Goal: Information Seeking & Learning: Find specific fact

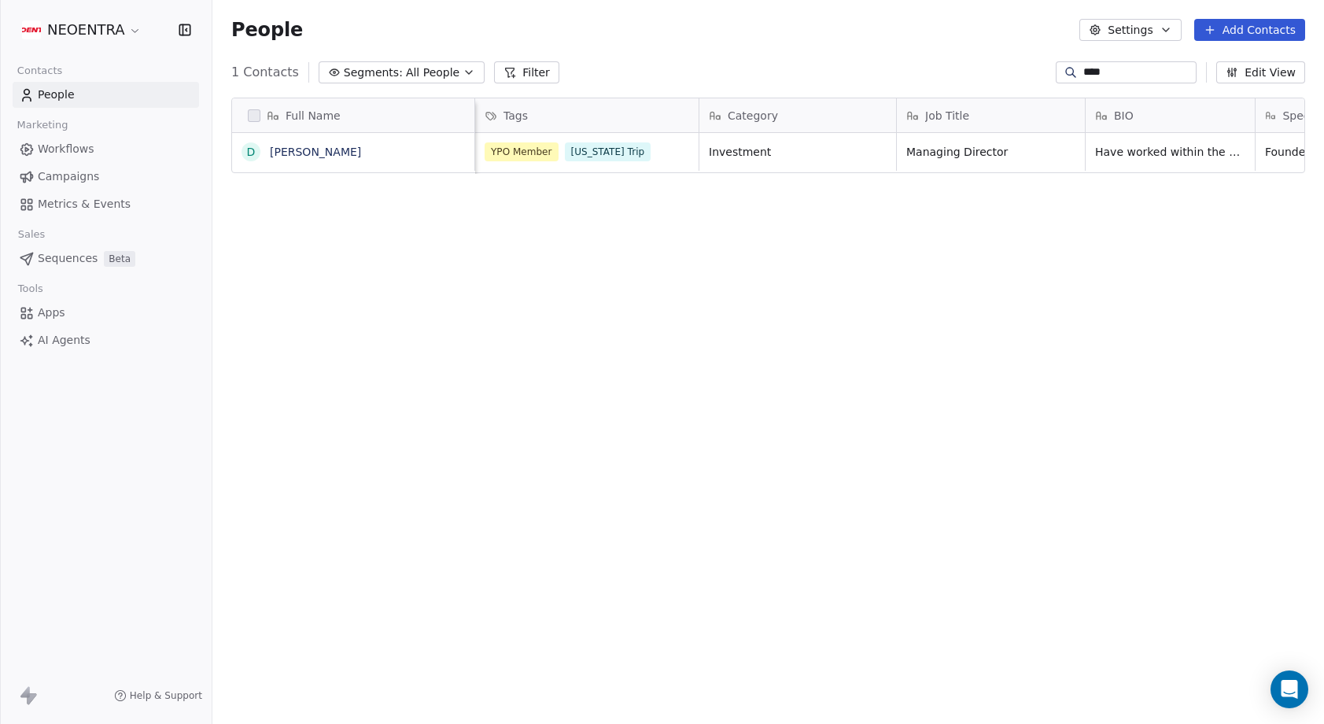
scroll to position [636, 1111]
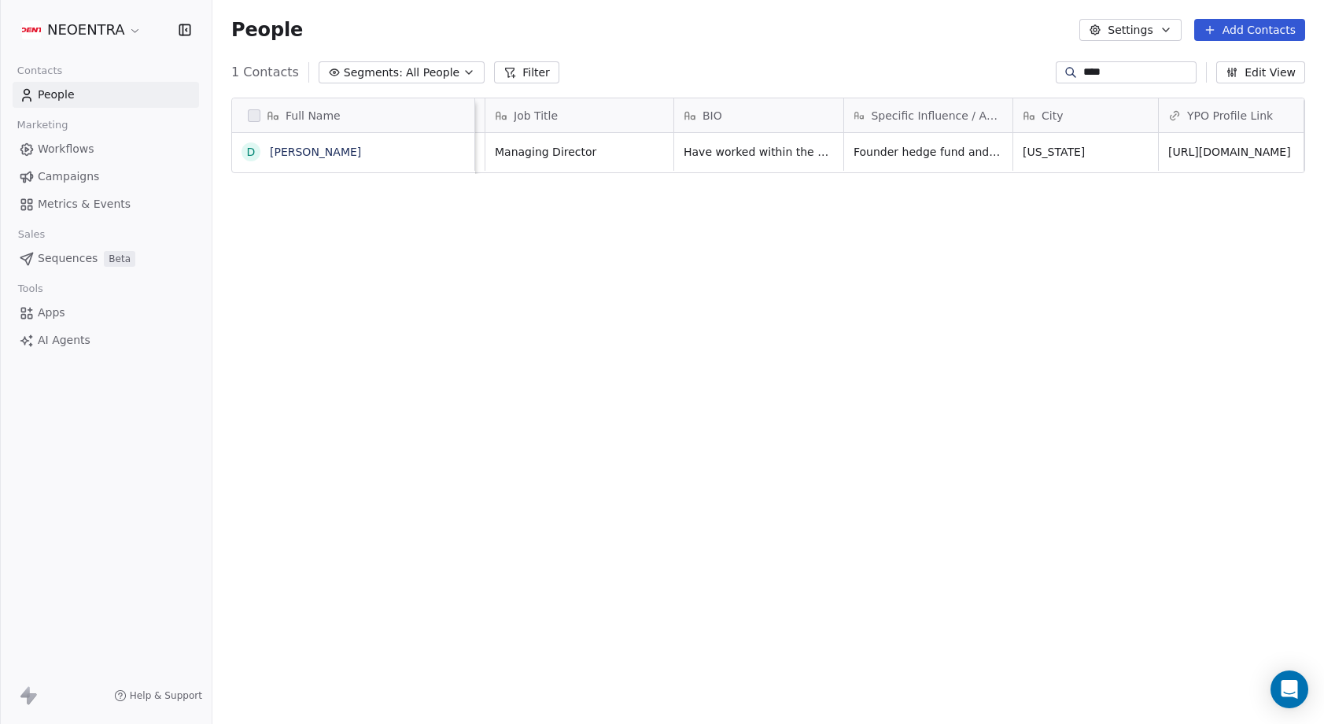
drag, startPoint x: 1096, startPoint y: 69, endPoint x: 1052, endPoint y: 69, distance: 43.3
click at [1055, 69] on div "****" at bounding box center [1125, 72] width 141 height 22
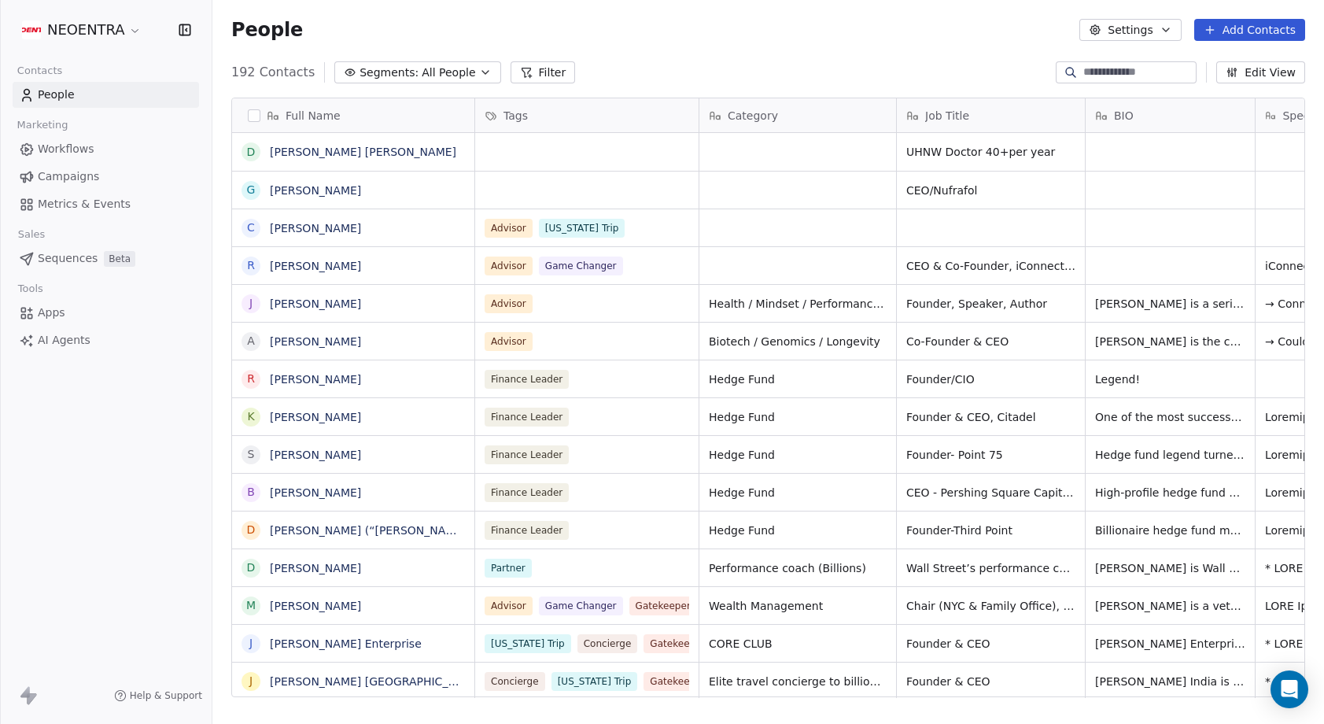
click at [937, 85] on div "Full Name D [PERSON_NAME] [PERSON_NAME] G [PERSON_NAME] C [PERSON_NAME] R [PERS…" at bounding box center [767, 403] width 1111 height 637
click at [1103, 75] on input at bounding box center [1138, 72] width 110 height 16
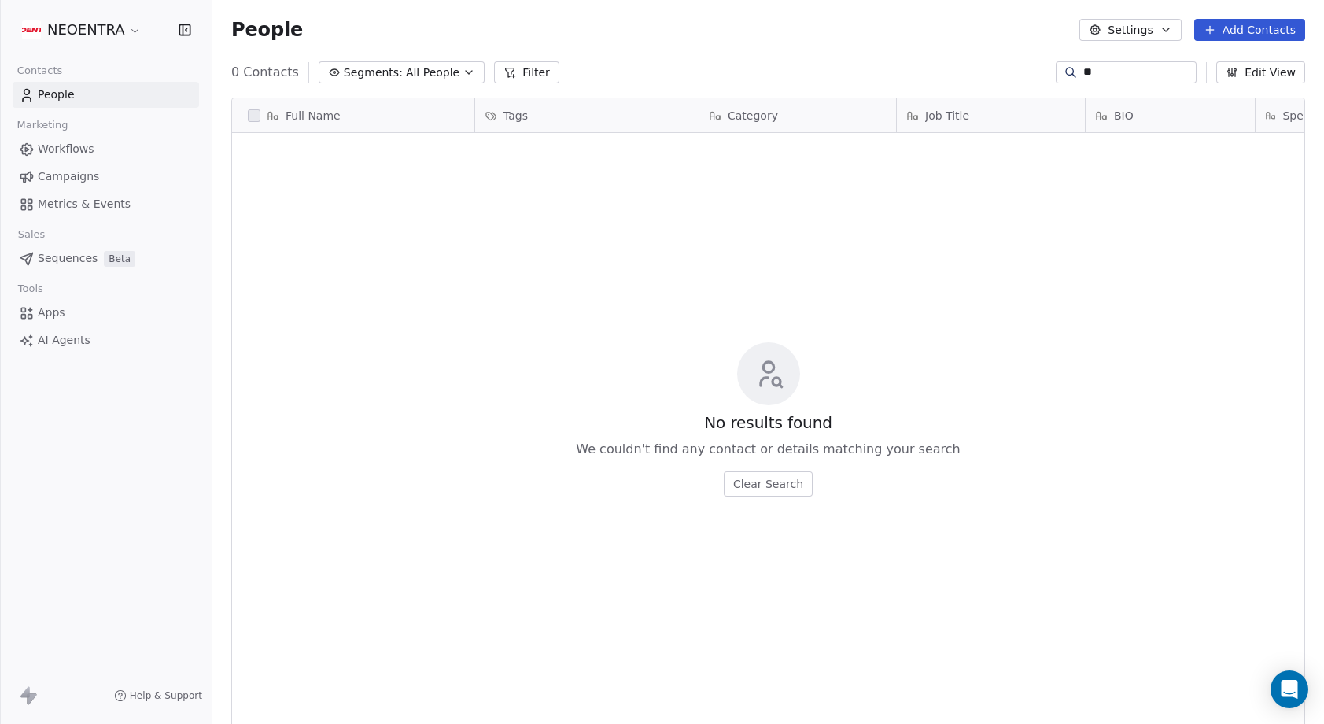
type input "*"
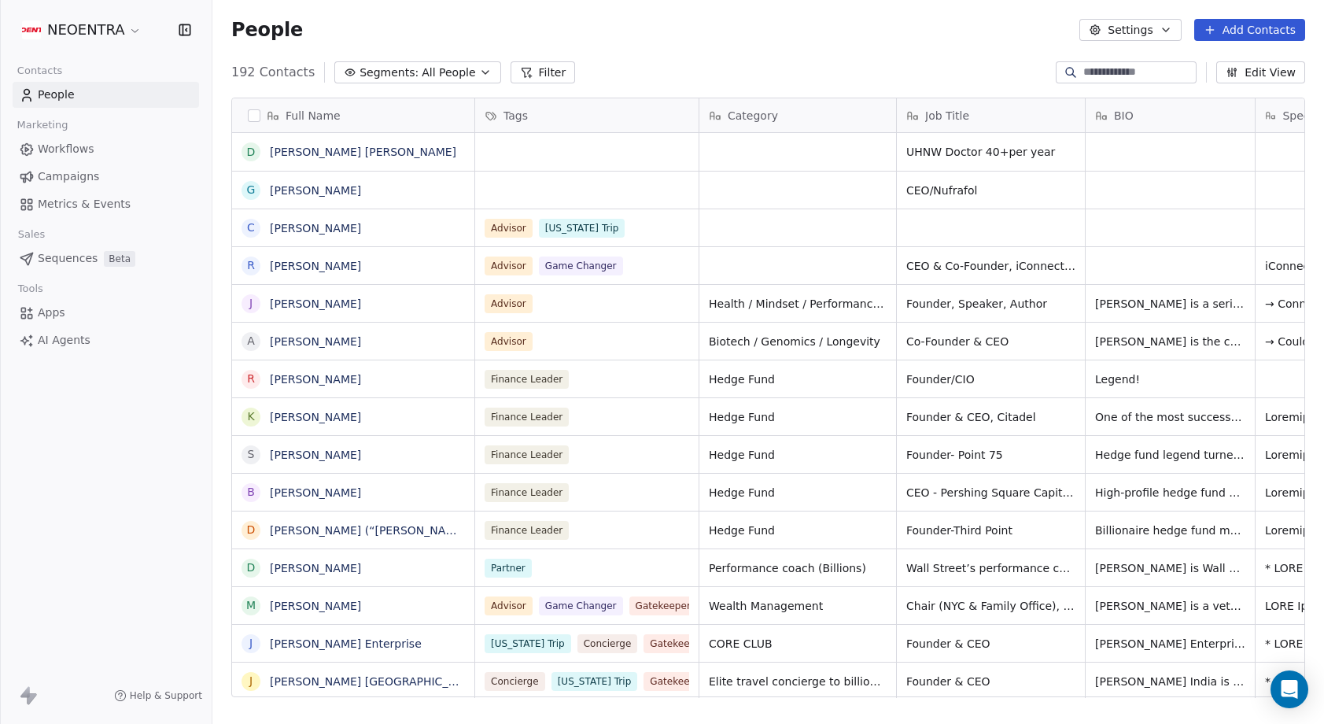
click at [551, 64] on button "Filter" at bounding box center [542, 72] width 65 height 22
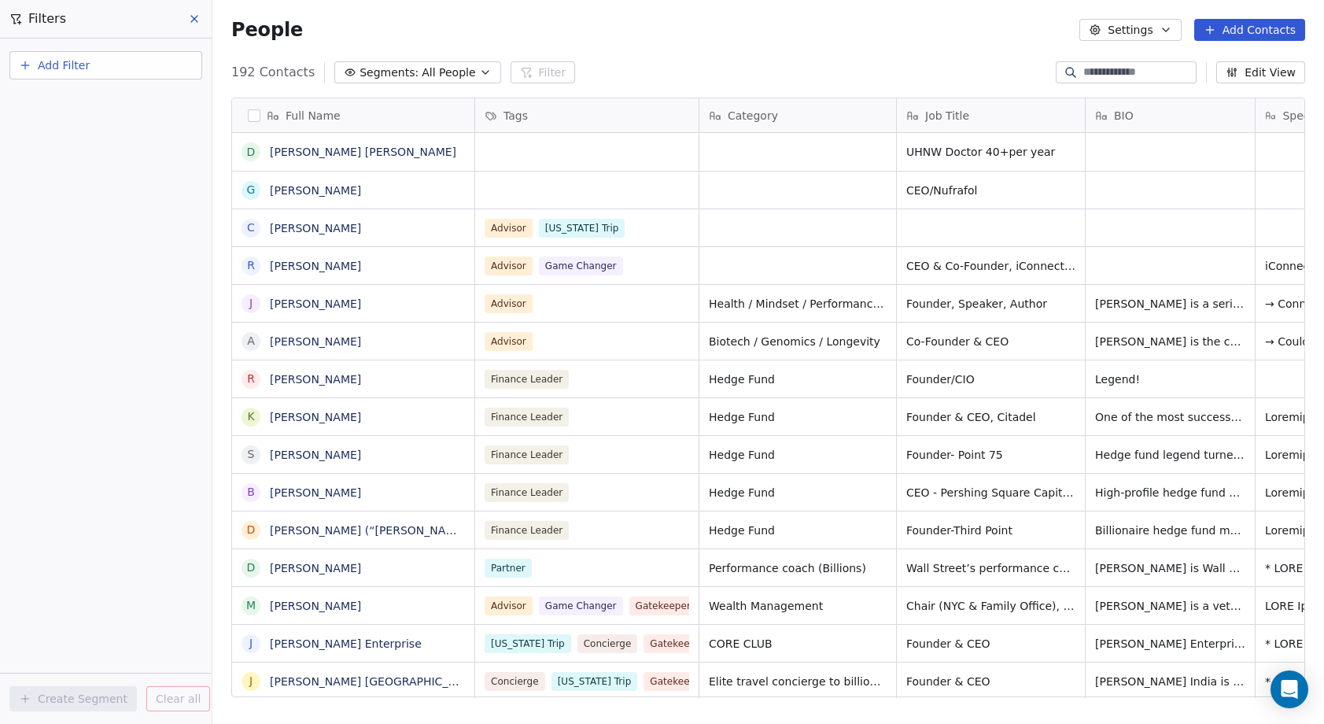
click at [90, 69] on button "Add Filter" at bounding box center [105, 65] width 193 height 28
click at [103, 108] on span "Contact properties" at bounding box center [77, 102] width 102 height 17
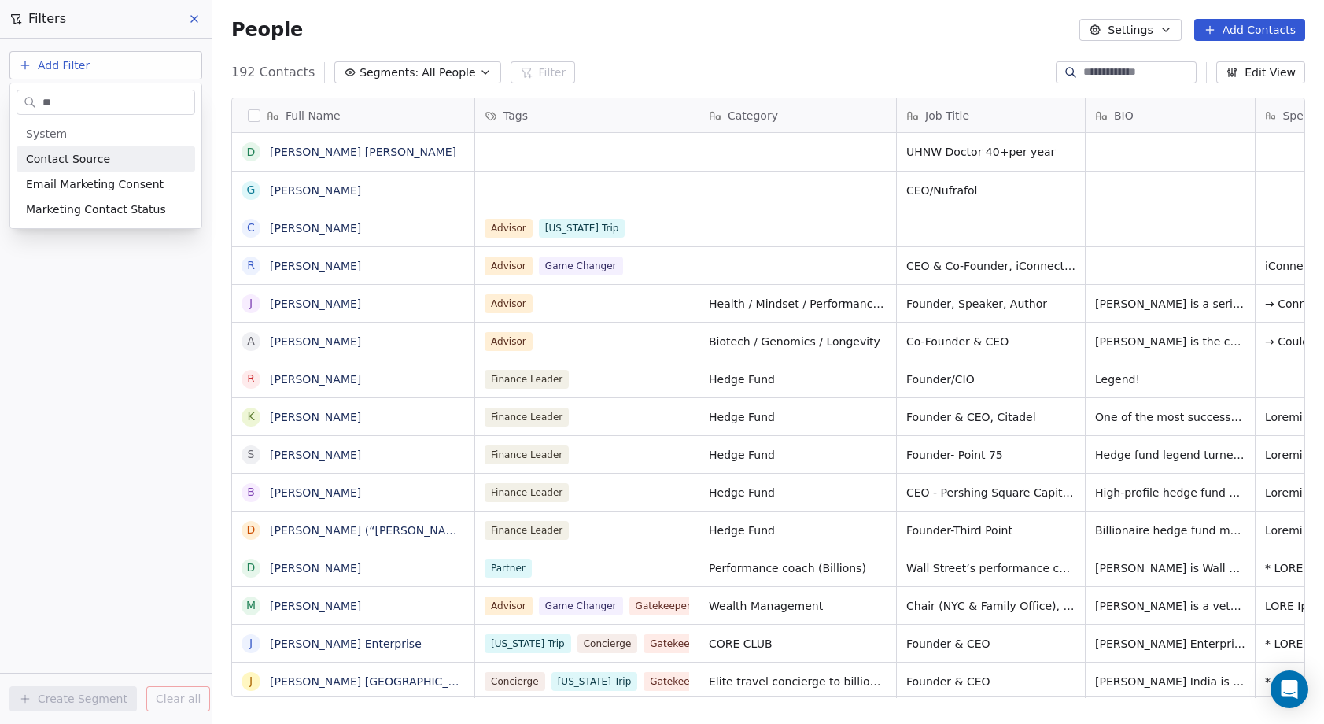
type input "*"
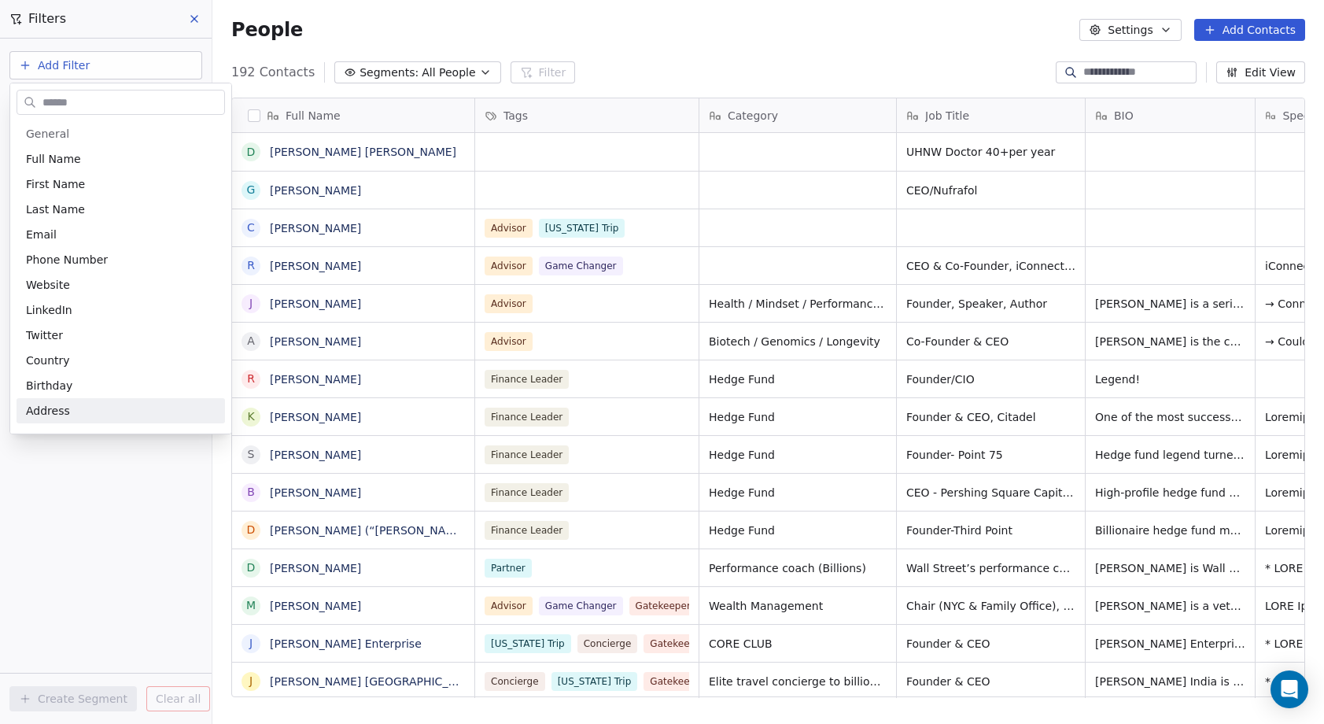
click at [114, 494] on html "NEOENTRA Contacts People Marketing Workflows Campaigns Metrics & Events Sales S…" at bounding box center [662, 362] width 1324 height 724
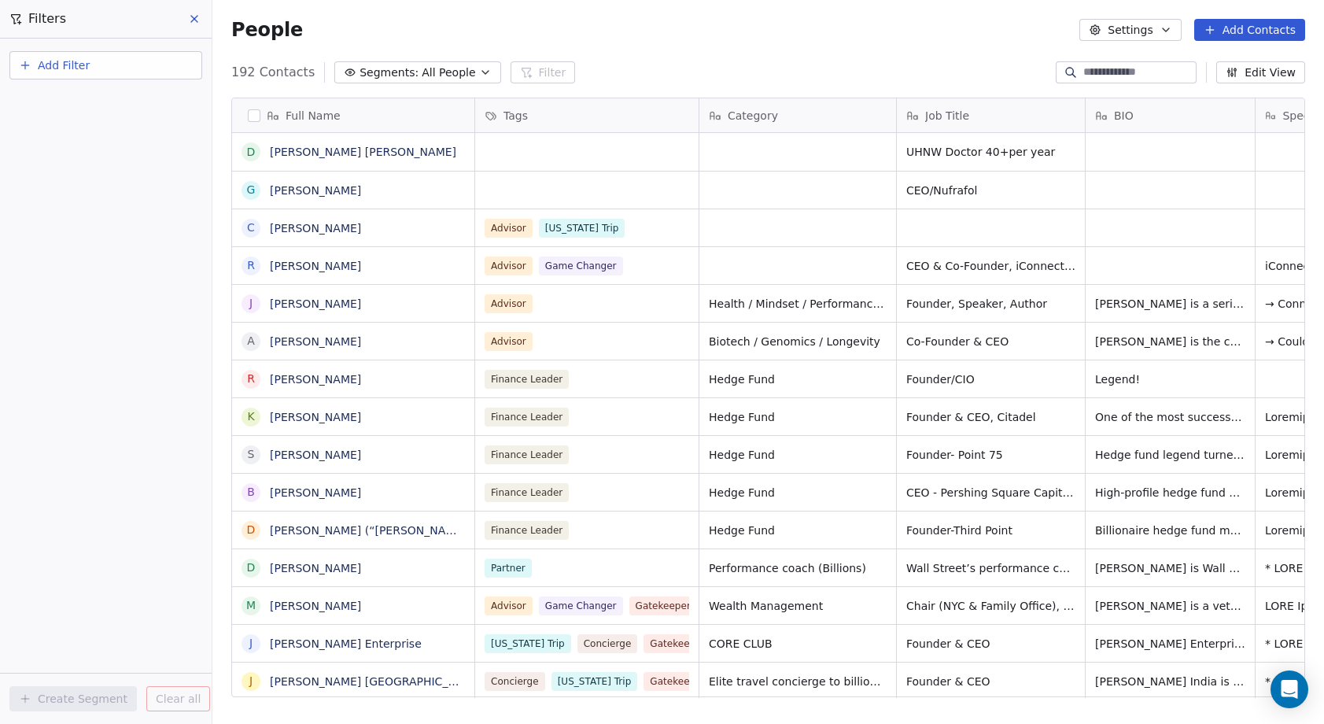
scroll to position [0, 0]
click at [85, 72] on span "Add Filter" at bounding box center [64, 65] width 52 height 17
click at [97, 99] on span "Contact properties" at bounding box center [77, 102] width 102 height 17
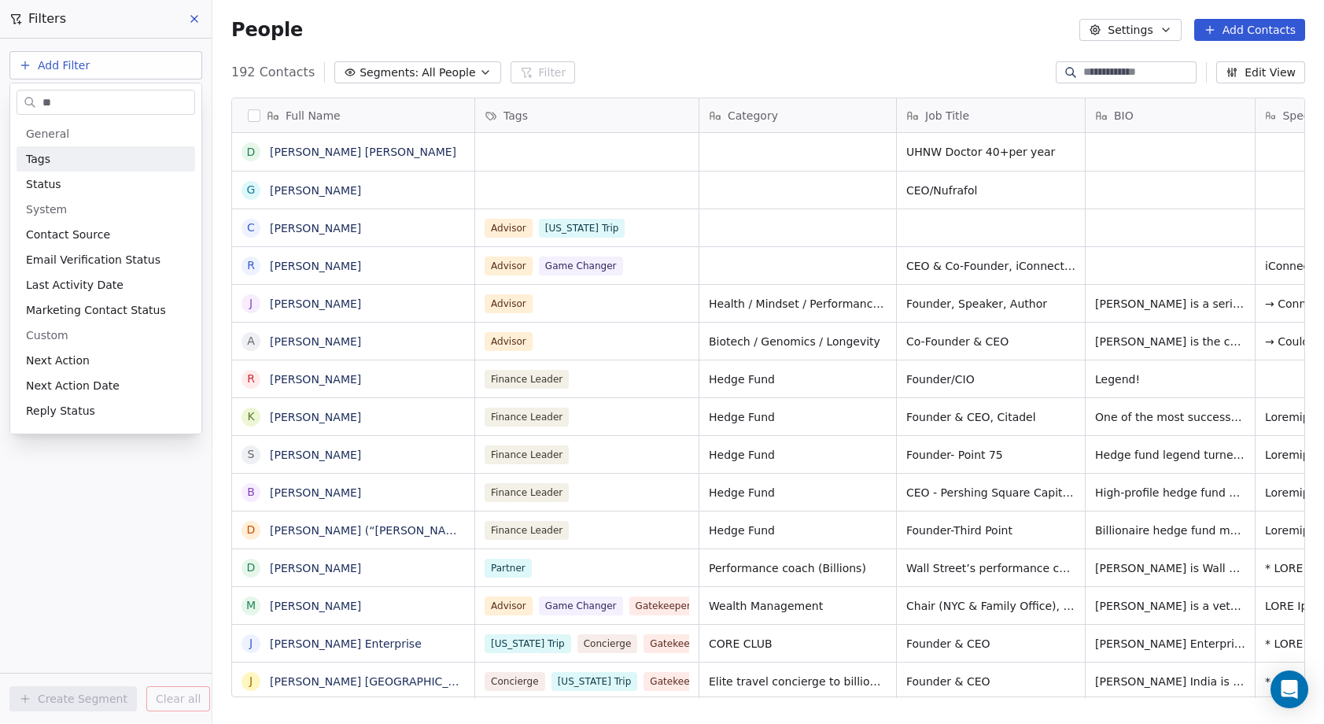
type input "**"
click at [65, 168] on div "Tags" at bounding box center [106, 158] width 179 height 25
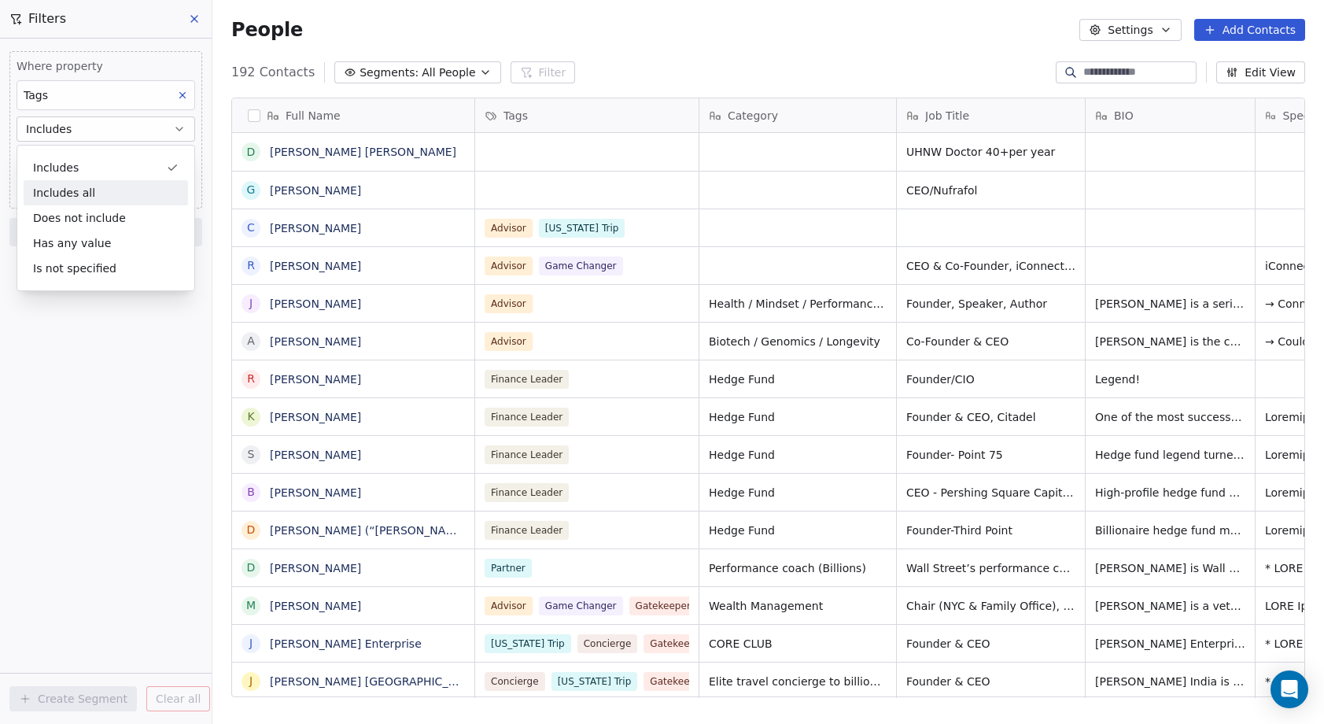
click at [98, 195] on div "Includes all" at bounding box center [106, 192] width 164 height 25
click at [96, 162] on body "NEOENTRA Contacts People Marketing Workflows Campaigns Metrics & Events Sales S…" at bounding box center [662, 362] width 1324 height 724
type input "***"
click at [44, 208] on button "Suggestions" at bounding box center [38, 209] width 13 height 13
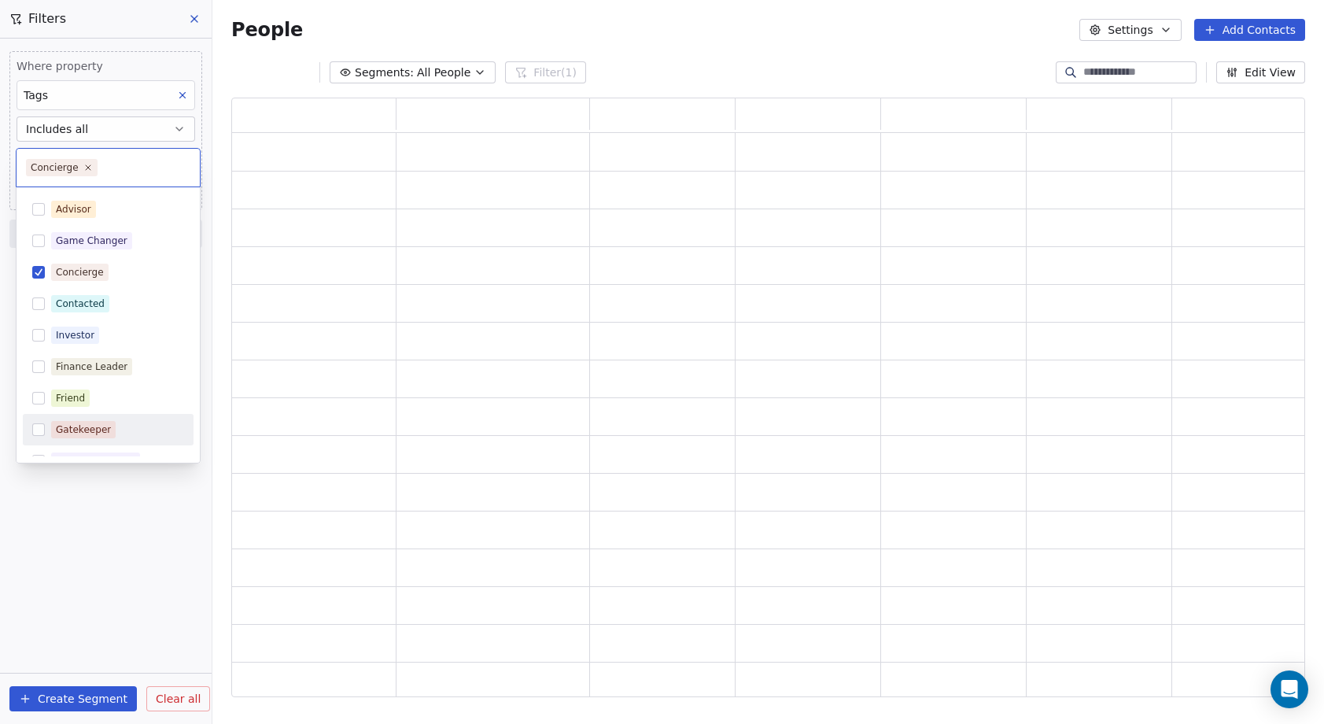
click at [90, 501] on html "NEOENTRA Contacts People Marketing Workflows Campaigns Metrics & Events Sales S…" at bounding box center [662, 362] width 1324 height 724
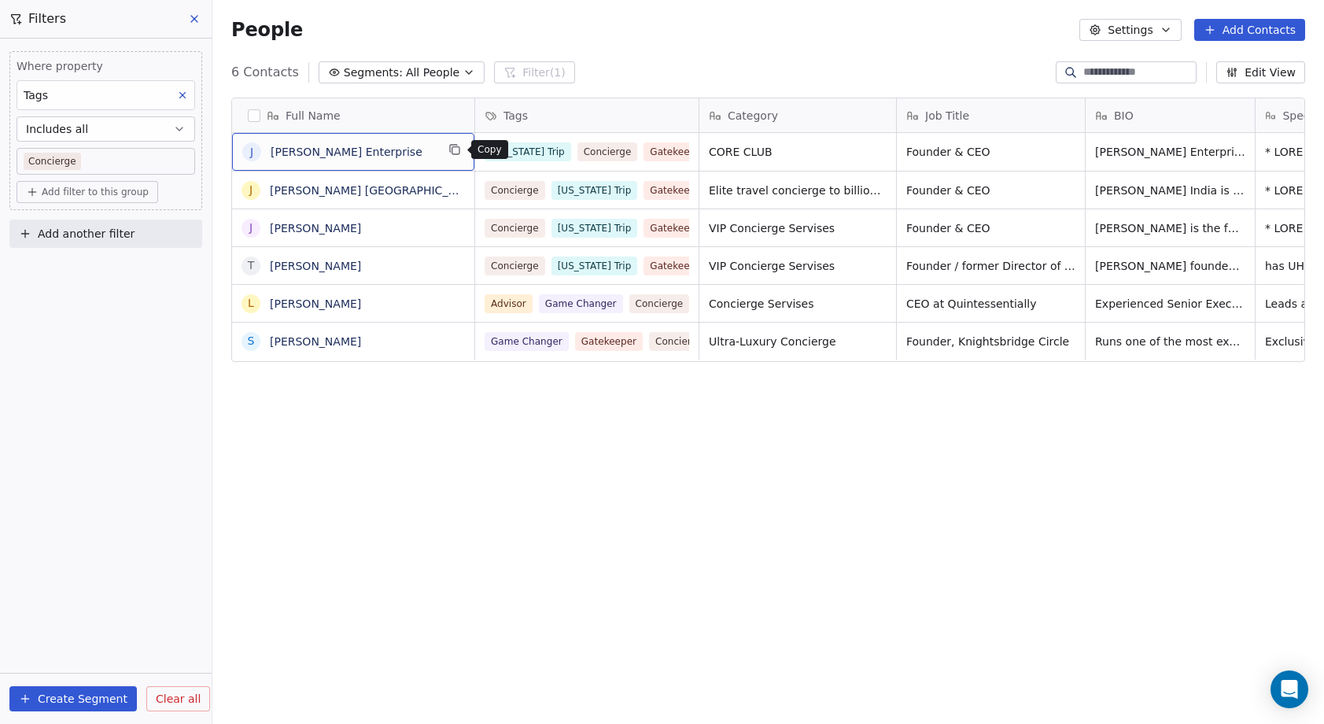
click at [455, 149] on icon "grid" at bounding box center [454, 149] width 13 height 13
click at [357, 499] on div "Full Name [PERSON_NAME] Enterprise J [PERSON_NAME] [GEOGRAPHIC_DATA] J [PERSON_…" at bounding box center [767, 403] width 1111 height 637
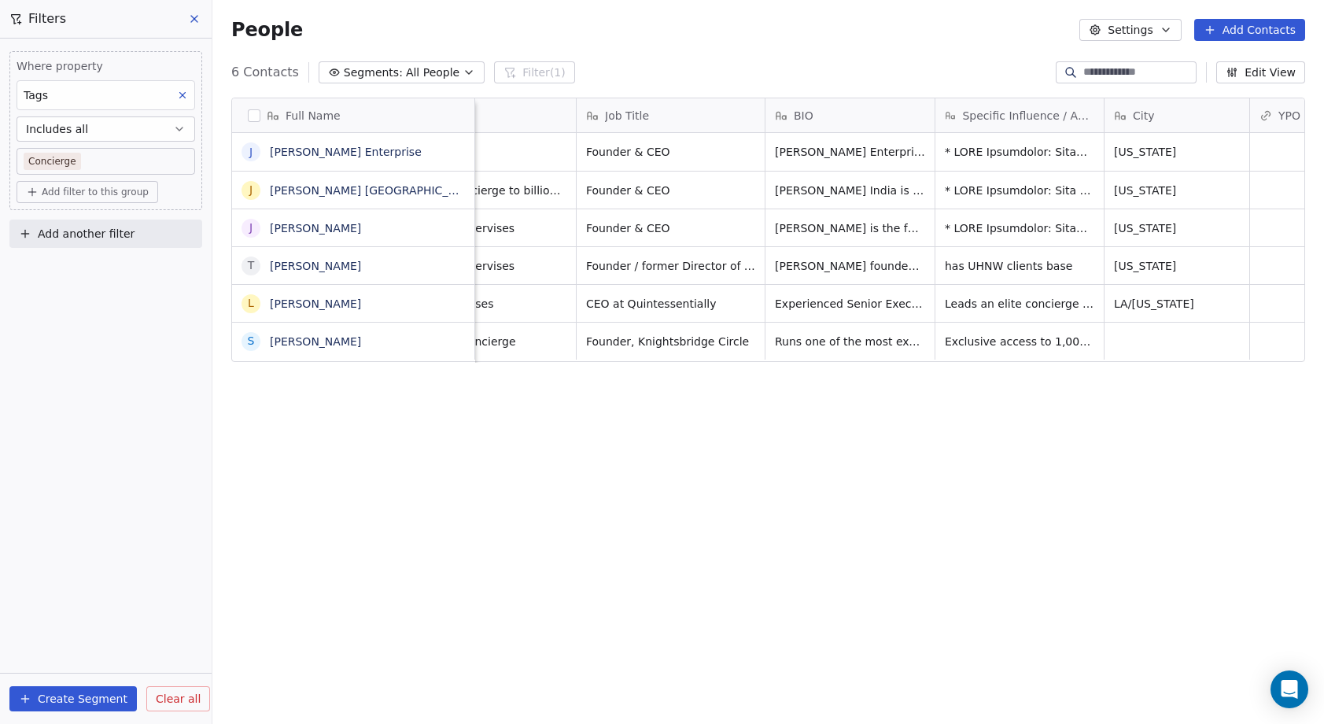
scroll to position [0, 387]
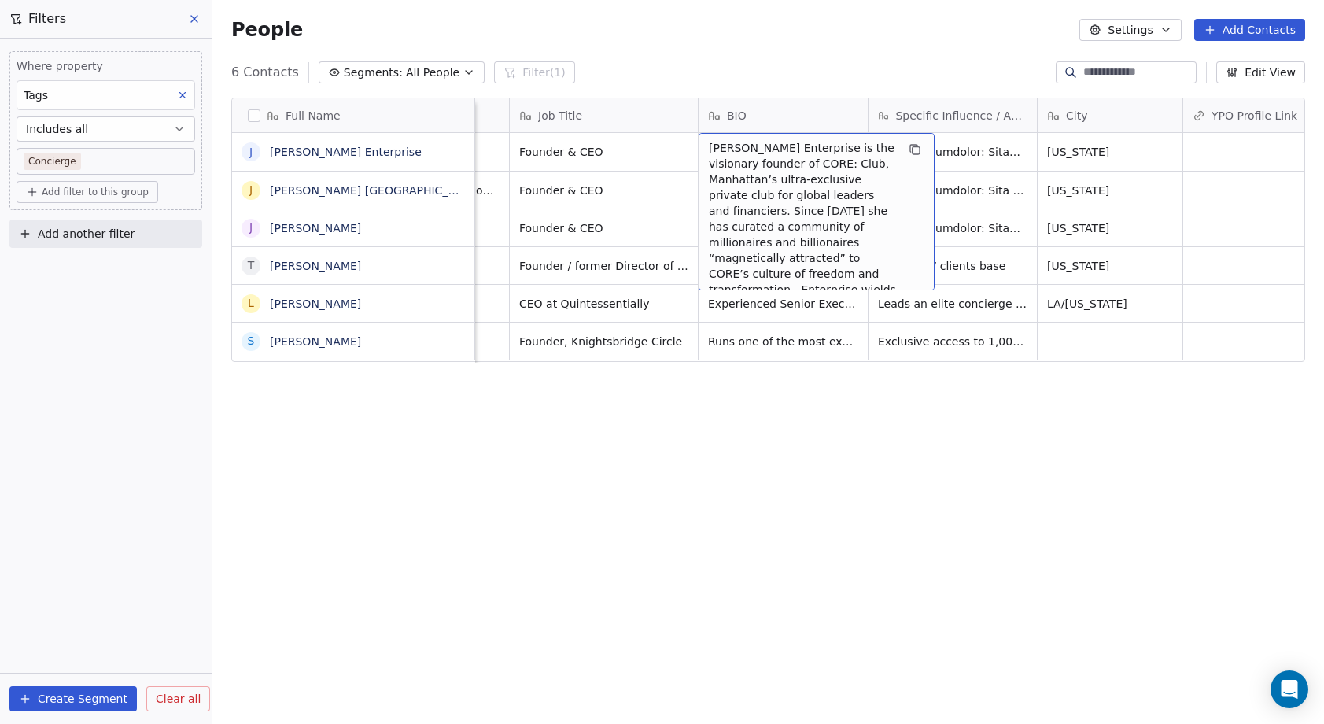
click at [785, 144] on span "[PERSON_NAME] Enterprise is the visionary founder of CORE: Club, Manhattan’s ul…" at bounding box center [802, 297] width 187 height 315
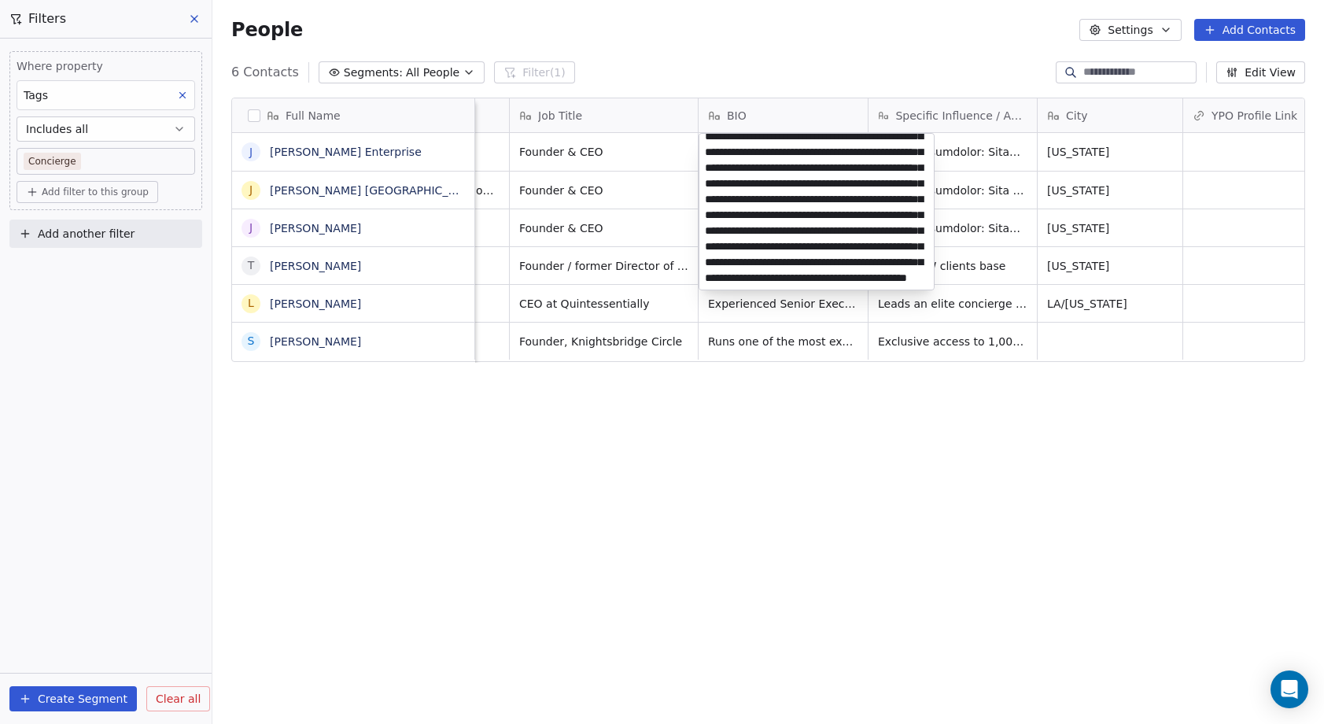
scroll to position [104, 0]
click at [790, 442] on html "NEOENTRA Contacts People Marketing Workflows Campaigns Metrics & Events Sales S…" at bounding box center [662, 362] width 1324 height 724
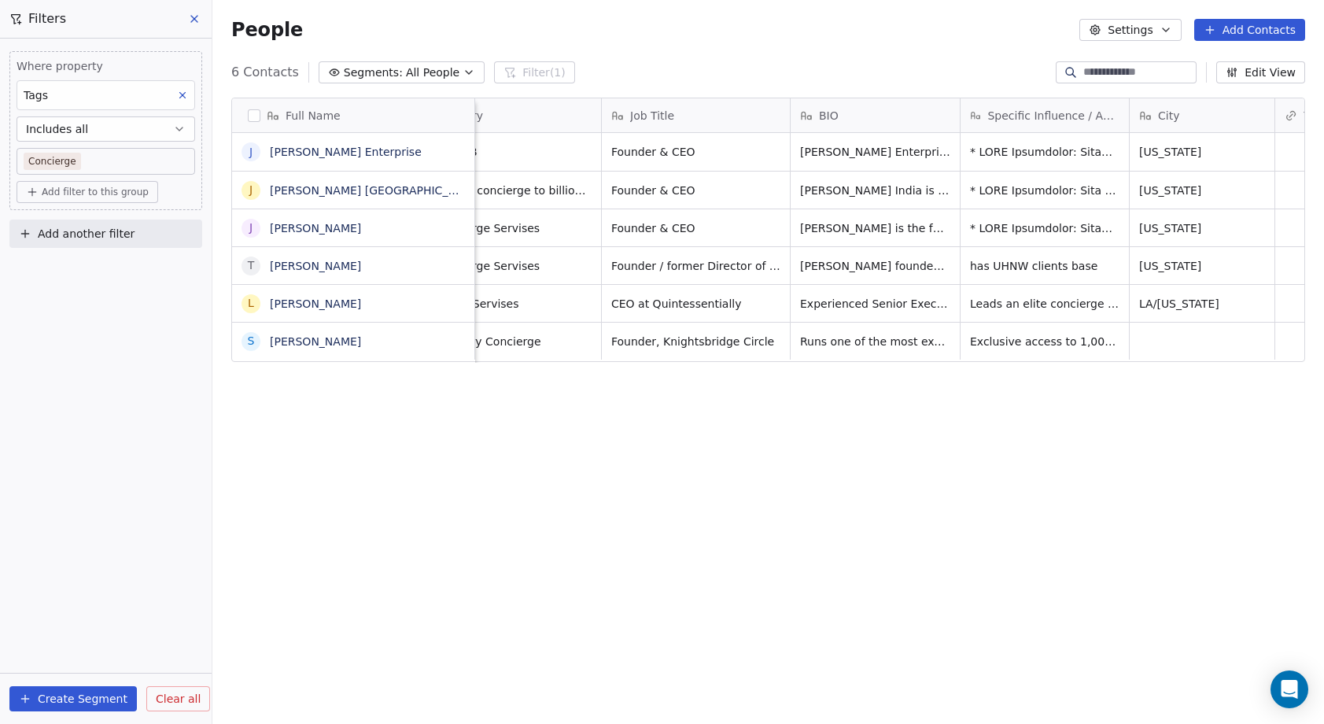
scroll to position [0, 294]
click at [810, 481] on div "Full Name J [PERSON_NAME] J [PERSON_NAME] [GEOGRAPHIC_DATA] J [PERSON_NAME] T […" at bounding box center [767, 403] width 1111 height 637
click at [460, 148] on icon "grid" at bounding box center [454, 149] width 13 height 13
click at [409, 467] on div "Full Name J [PERSON_NAME] J [PERSON_NAME] [GEOGRAPHIC_DATA] J [PERSON_NAME] T […" at bounding box center [767, 403] width 1111 height 637
click at [634, 69] on div "6 Contacts Segments: All People Filter (1) Edit View" at bounding box center [767, 72] width 1111 height 25
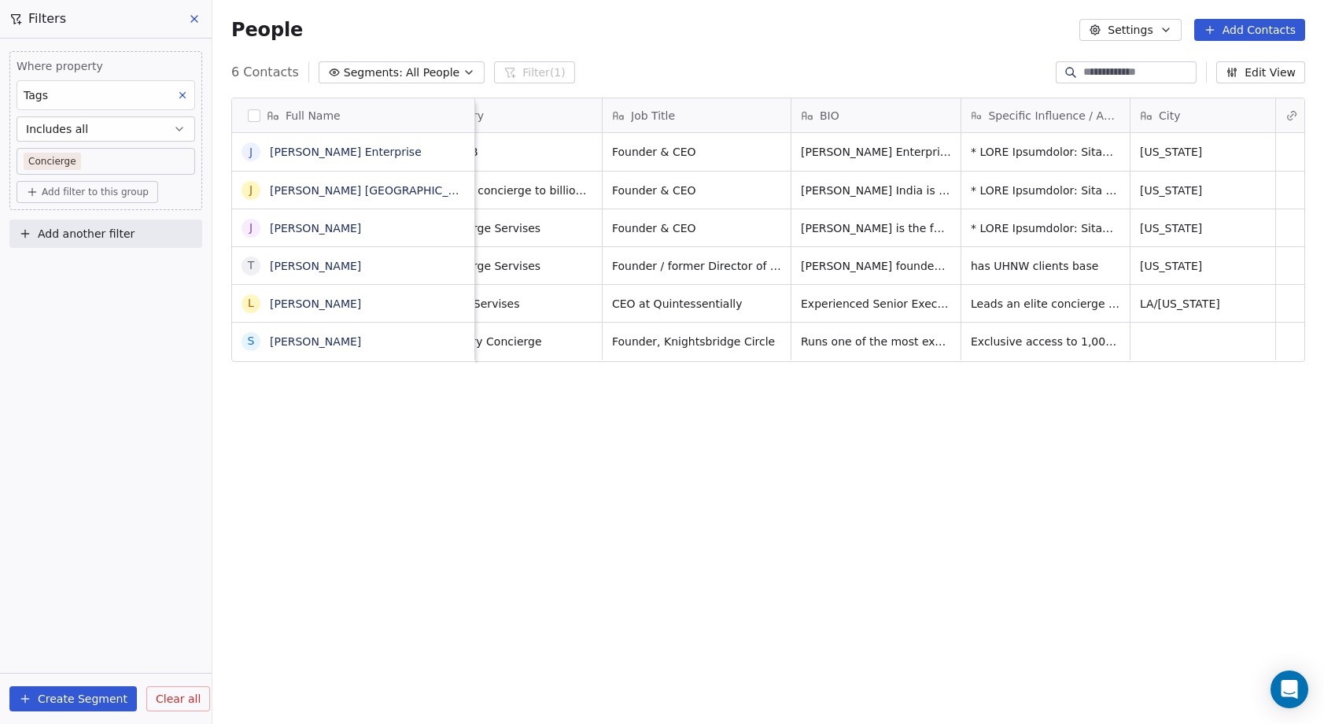
click at [623, 90] on div "Full Name J [PERSON_NAME] J [PERSON_NAME] [GEOGRAPHIC_DATA] J [PERSON_NAME] T […" at bounding box center [767, 403] width 1111 height 637
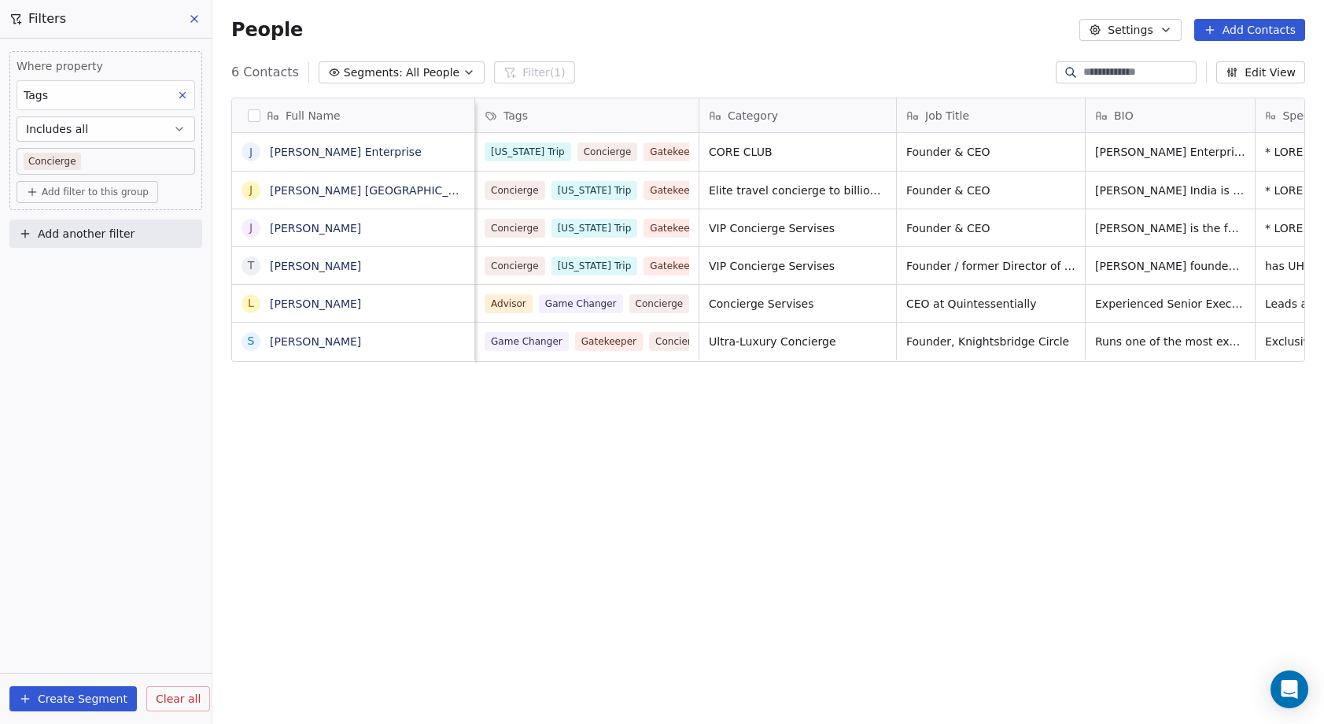
scroll to position [0, 0]
click at [365, 38] on div "People Settings Add Contacts" at bounding box center [767, 30] width 1073 height 22
click at [871, 154] on icon "grid" at bounding box center [876, 149] width 13 height 13
click at [635, 111] on div "Tags" at bounding box center [584, 116] width 201 height 16
click at [447, 153] on html "NEOENTRA Contacts People Marketing Workflows Campaigns Metrics & Events Sales S…" at bounding box center [662, 362] width 1324 height 724
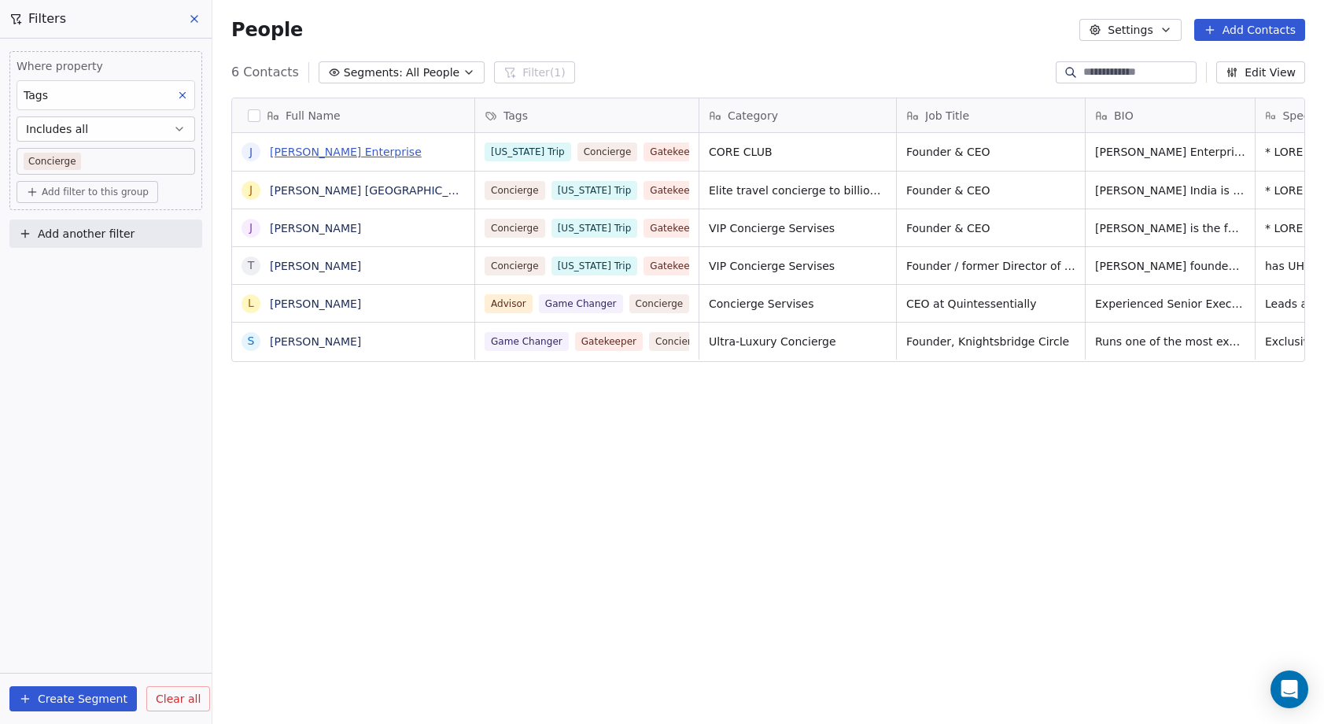
click at [359, 156] on link "[PERSON_NAME] Enterprise" at bounding box center [346, 151] width 152 height 13
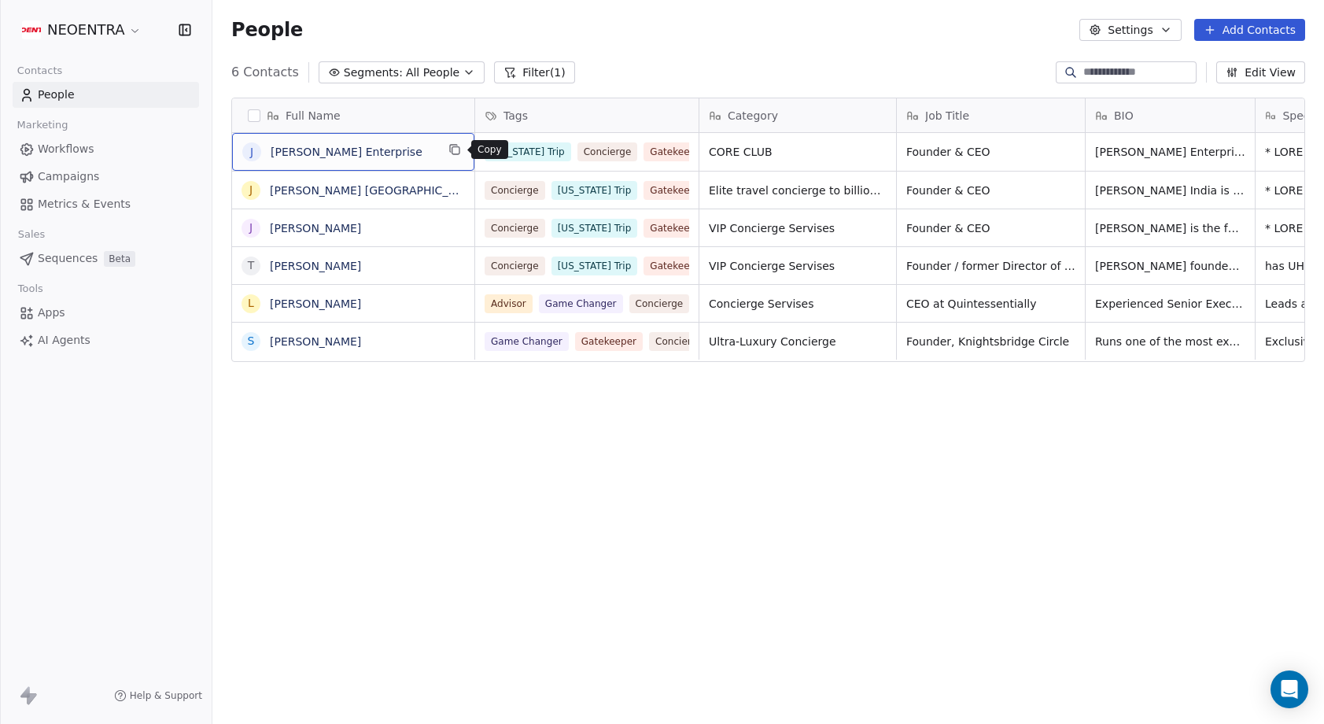
click at [458, 149] on icon "grid" at bounding box center [454, 149] width 13 height 13
click at [454, 151] on icon "grid" at bounding box center [454, 149] width 13 height 13
